Goal: Use online tool/utility: Utilize a website feature to perform a specific function

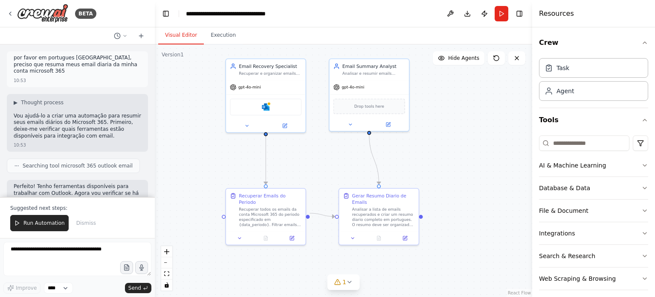
scroll to position [618, 0]
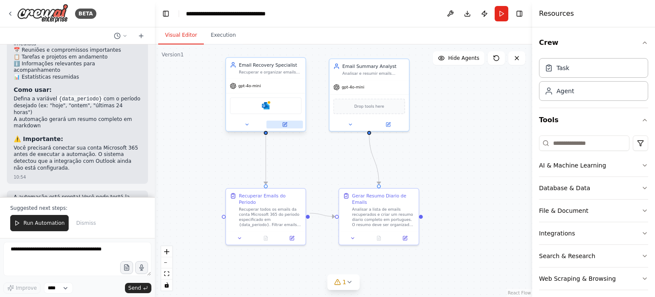
click at [287, 128] on div at bounding box center [265, 124] width 79 height 13
click at [288, 125] on button at bounding box center [285, 124] width 37 height 8
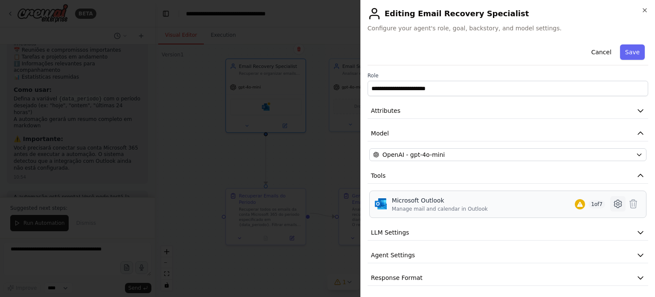
click at [615, 206] on icon at bounding box center [618, 203] width 10 height 10
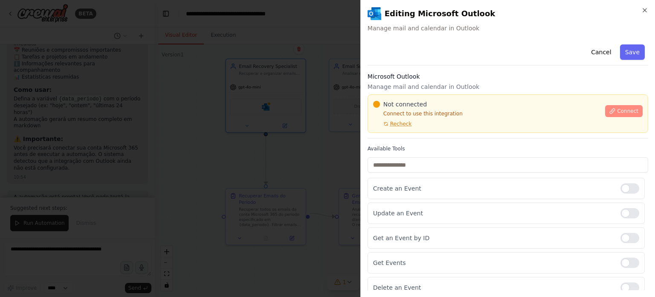
click at [622, 108] on span "Connect" at bounding box center [627, 111] width 21 height 7
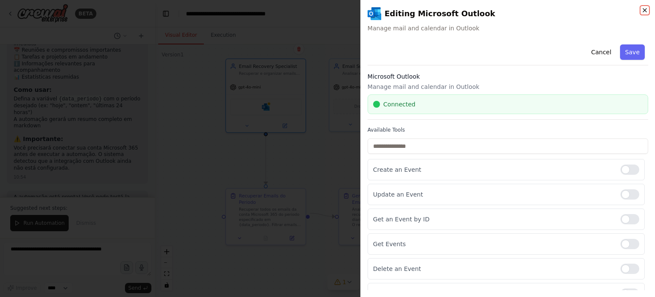
click at [647, 10] on icon "button" at bounding box center [645, 10] width 7 height 7
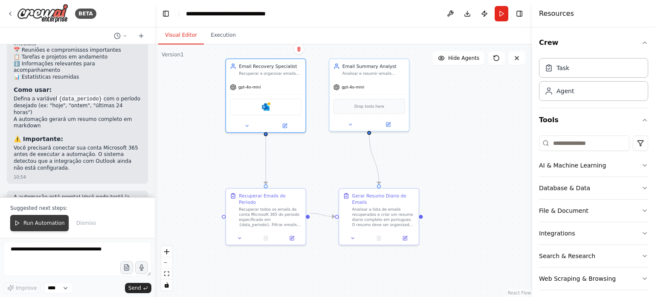
click at [49, 226] on span "Run Automation" at bounding box center [43, 222] width 41 height 7
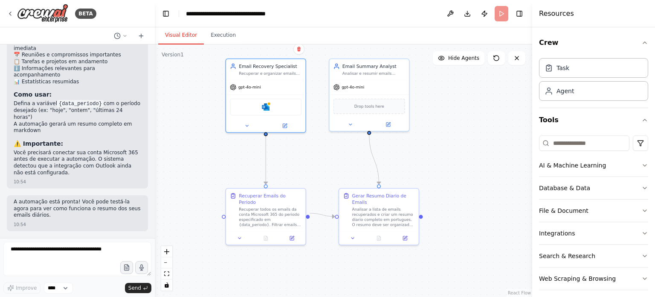
scroll to position [577, 0]
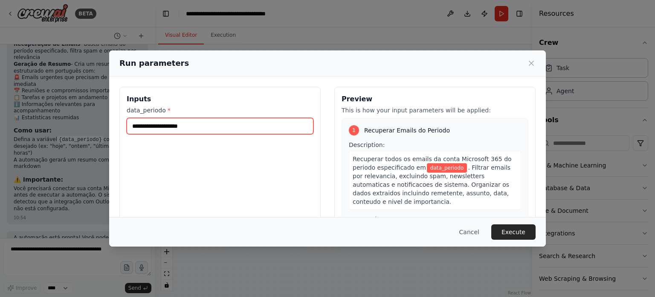
click at [198, 124] on input "data_periodo *" at bounding box center [220, 126] width 187 height 16
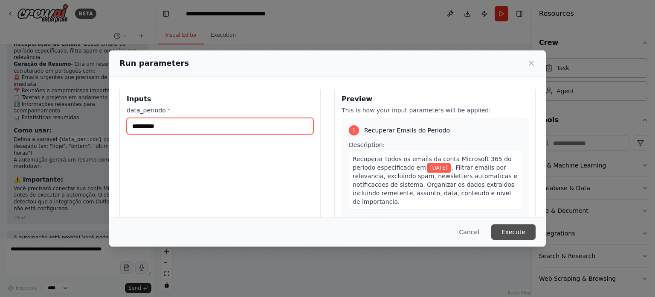
type input "**********"
click at [524, 233] on button "Execute" at bounding box center [514, 231] width 44 height 15
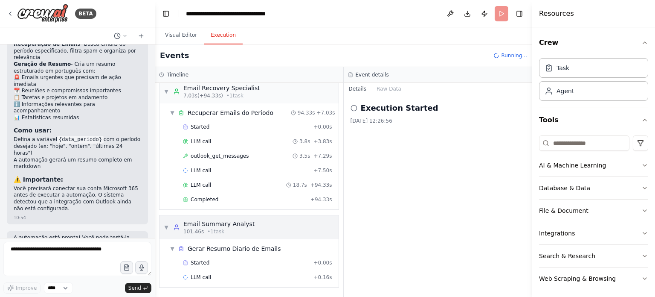
scroll to position [618, 0]
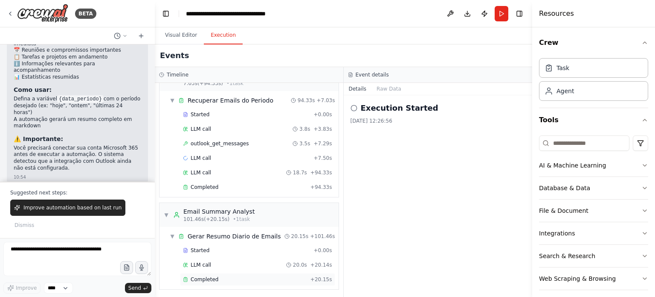
click at [196, 280] on span "Completed" at bounding box center [205, 279] width 28 height 7
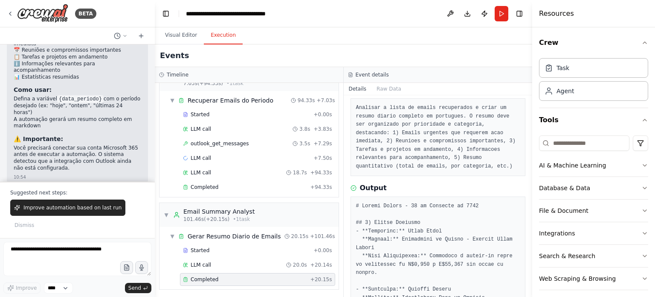
scroll to position [0, 0]
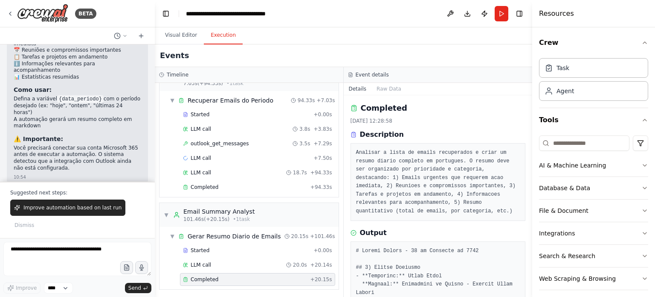
click at [350, 76] on icon at bounding box center [350, 74] width 5 height 5
click at [360, 74] on h3 "Event details" at bounding box center [372, 74] width 33 height 7
click at [55, 209] on span "Improve automation based on last run" at bounding box center [72, 207] width 98 height 7
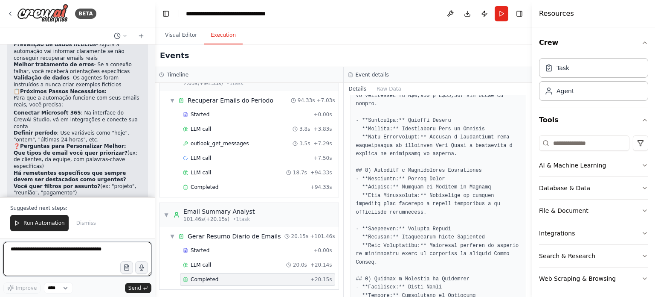
scroll to position [1106, 0]
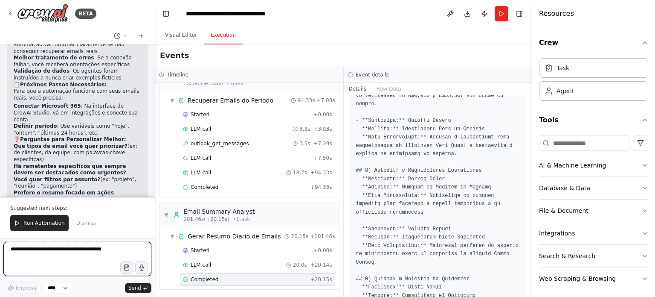
click at [77, 257] on textarea at bounding box center [77, 258] width 148 height 34
type textarea "**********"
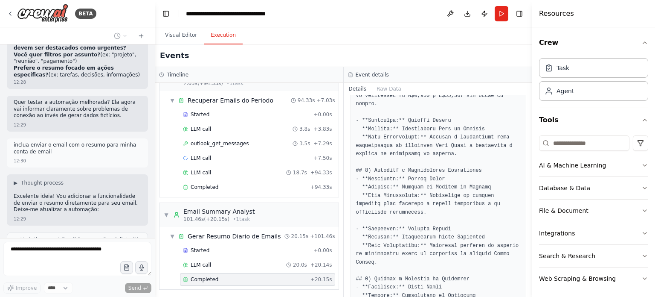
scroll to position [1251, 0]
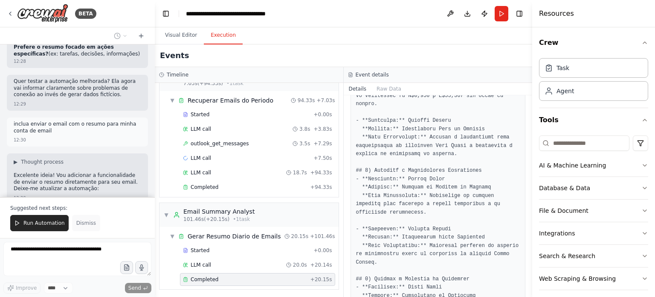
click at [68, 229] on div "Run Automation Dismiss" at bounding box center [77, 223] width 134 height 16
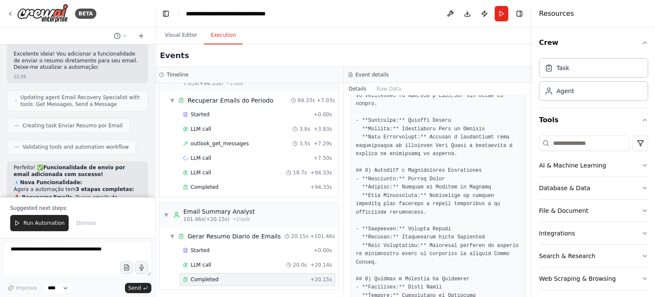
drag, startPoint x: 53, startPoint y: 220, endPoint x: 78, endPoint y: 256, distance: 44.5
click at [78, 256] on div "BETA por favor em portugues [GEOGRAPHIC_DATA], preciso que resuma meus email di…" at bounding box center [77, 148] width 155 height 297
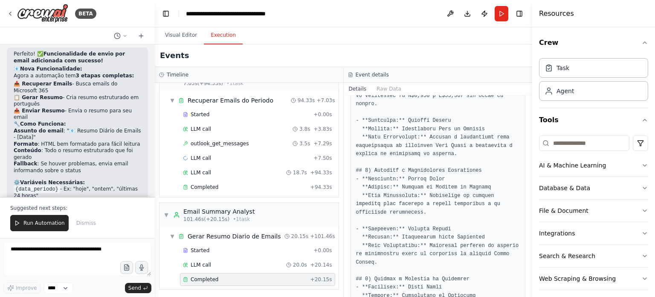
scroll to position [1513, 0]
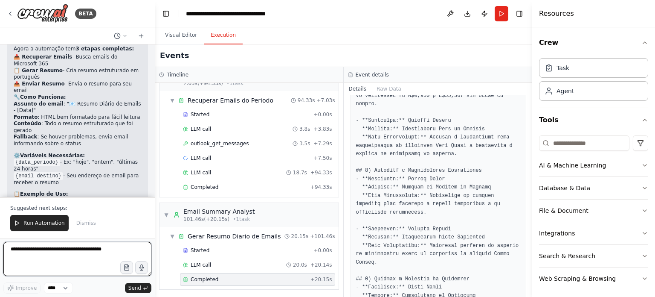
click at [43, 252] on textarea at bounding box center [77, 258] width 148 height 34
type textarea "**********"
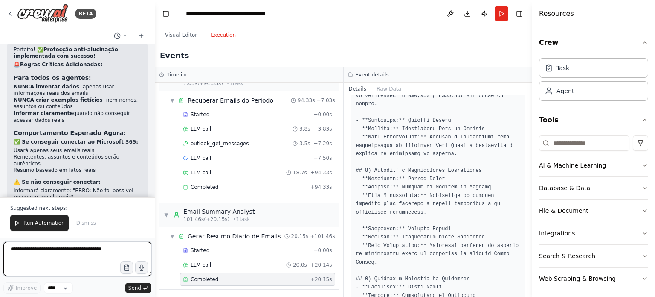
scroll to position [1978, 0]
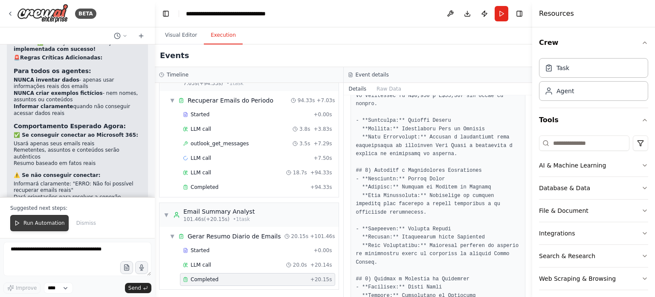
click at [35, 223] on span "Run Automation" at bounding box center [43, 222] width 41 height 7
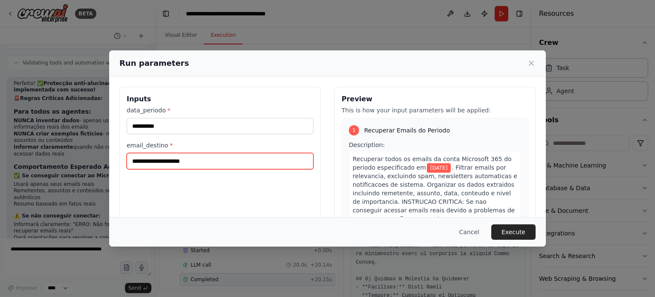
click at [164, 159] on input "email_destino *" at bounding box center [220, 161] width 187 height 16
type input "**********"
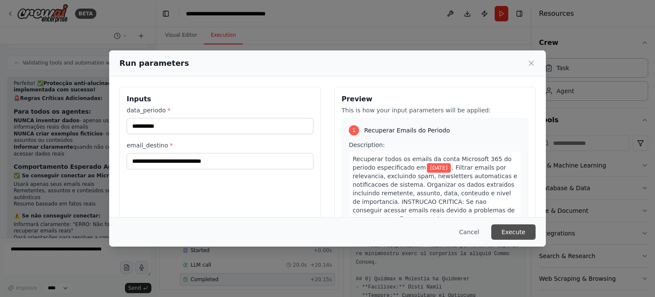
click at [527, 231] on button "Execute" at bounding box center [514, 231] width 44 height 15
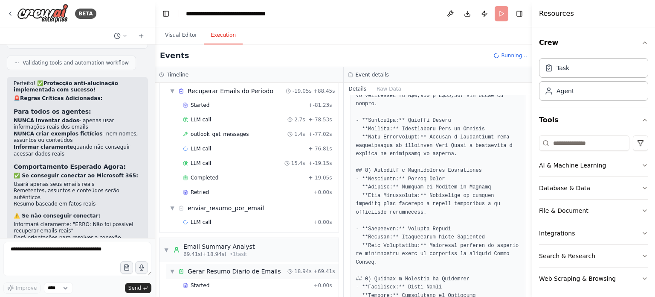
scroll to position [64, 0]
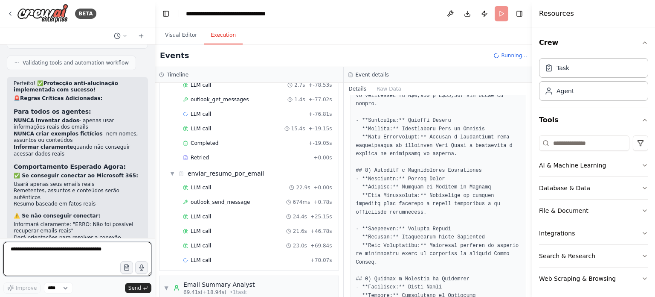
click at [42, 254] on textarea at bounding box center [77, 258] width 148 height 34
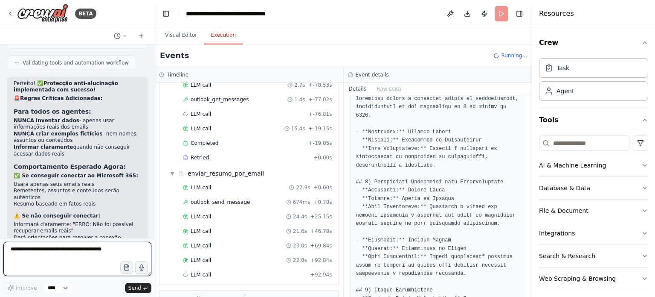
scroll to position [518, 0]
